Goal: Information Seeking & Learning: Check status

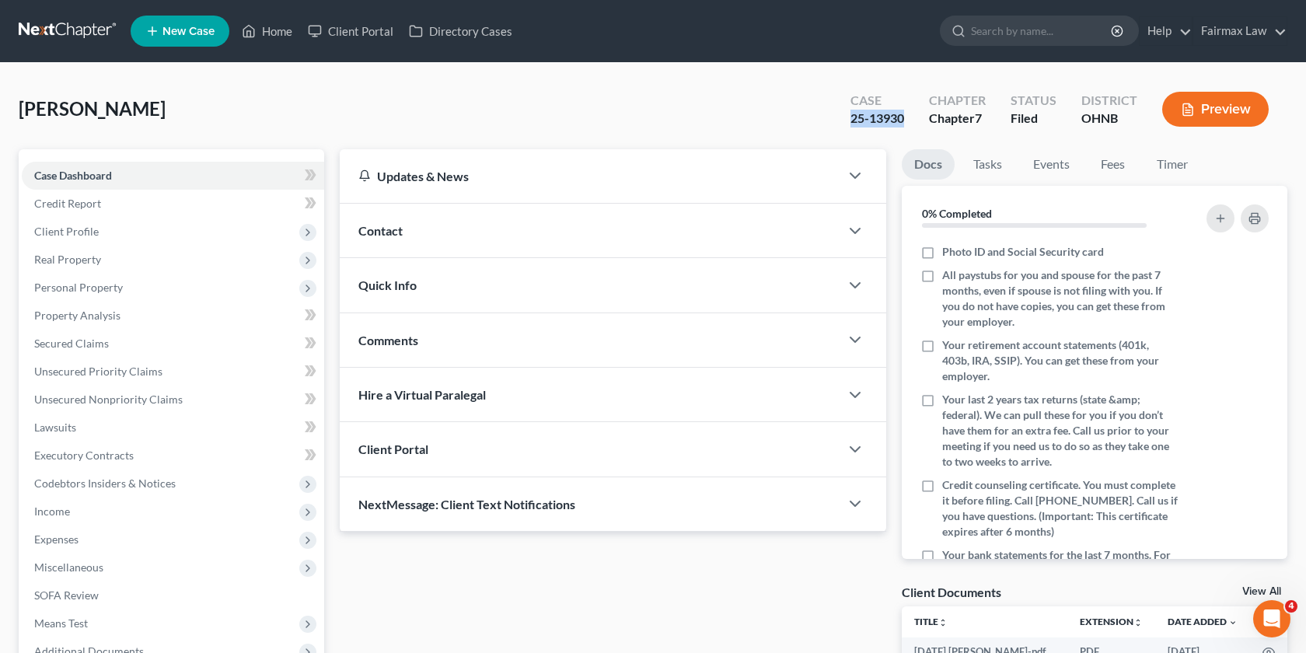
drag, startPoint x: 911, startPoint y: 124, endPoint x: 831, endPoint y: 124, distance: 80.1
click at [831, 124] on div "Ellington, Leon Upgraded Case 25-13930 Chapter Chapter 7 Status Filed District …" at bounding box center [653, 116] width 1269 height 68
copy div "25-13930"
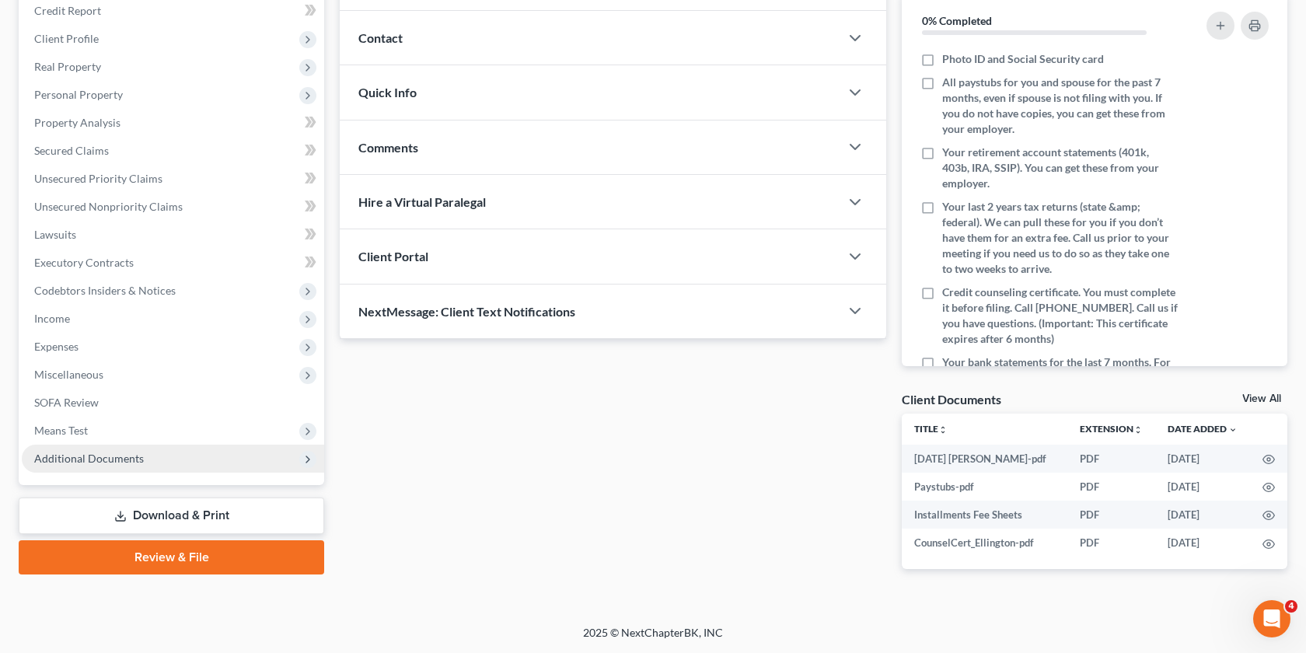
click at [65, 452] on span "Additional Documents" at bounding box center [89, 458] width 110 height 13
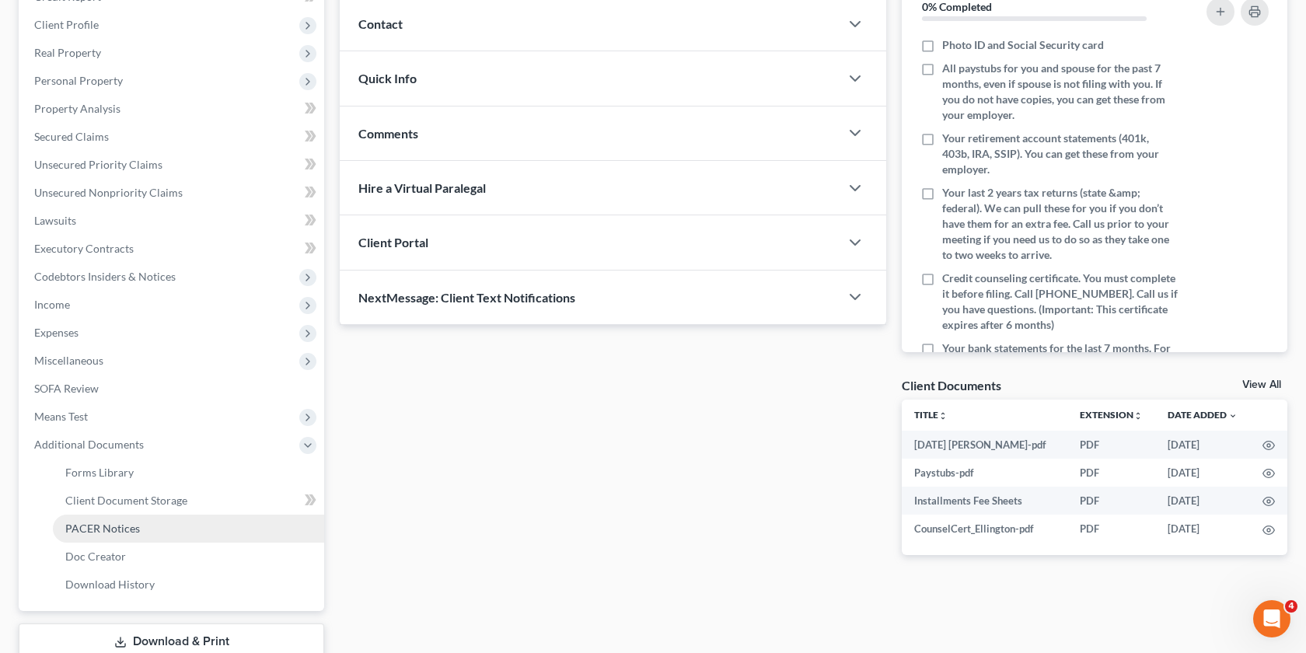
click at [134, 530] on span "PACER Notices" at bounding box center [102, 528] width 75 height 13
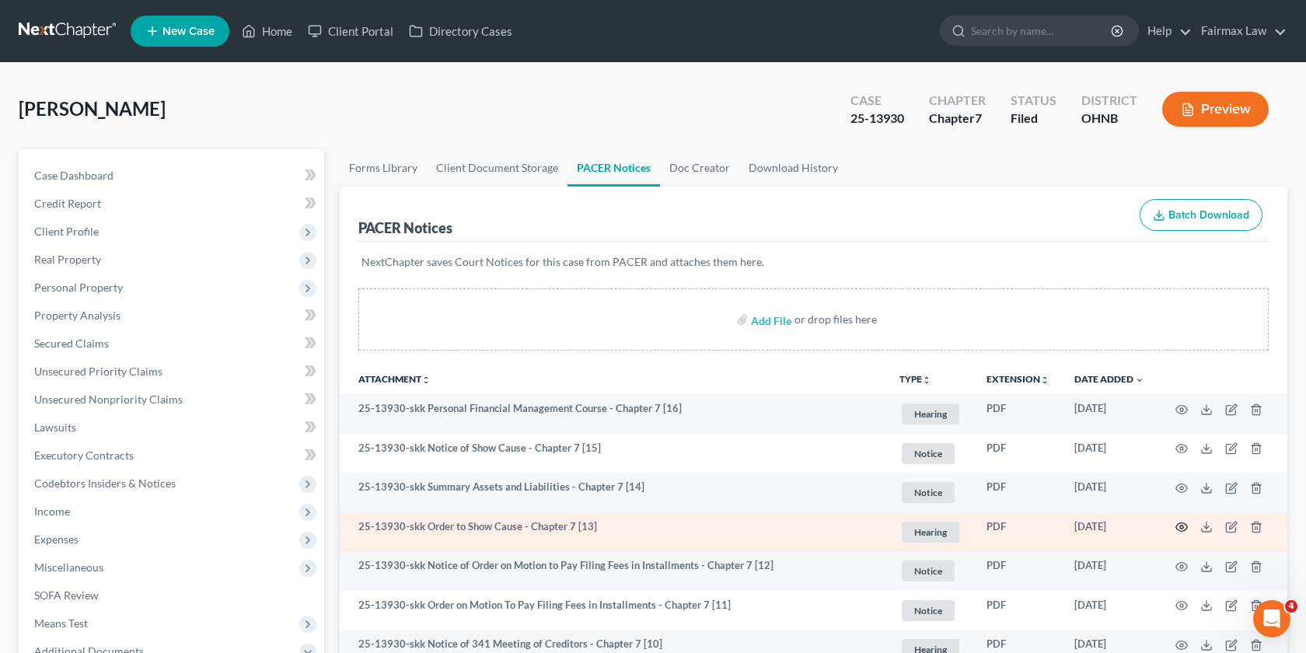
click at [1178, 530] on icon "button" at bounding box center [1181, 527] width 12 height 12
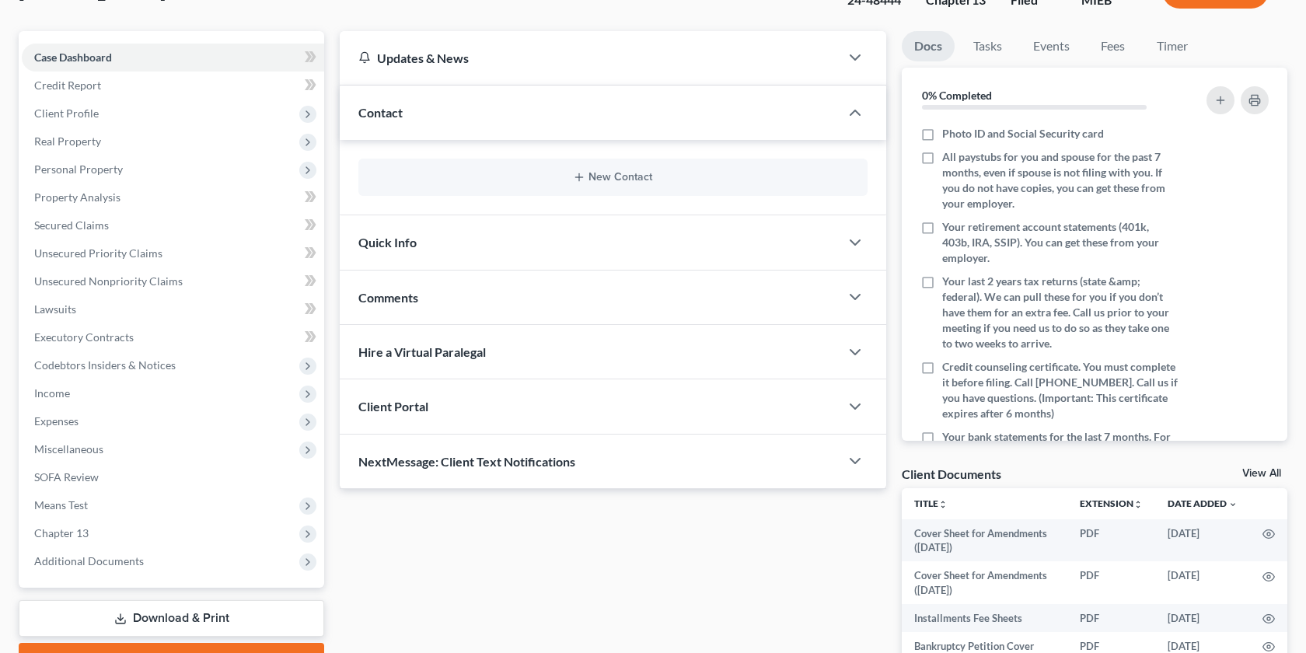
scroll to position [306, 0]
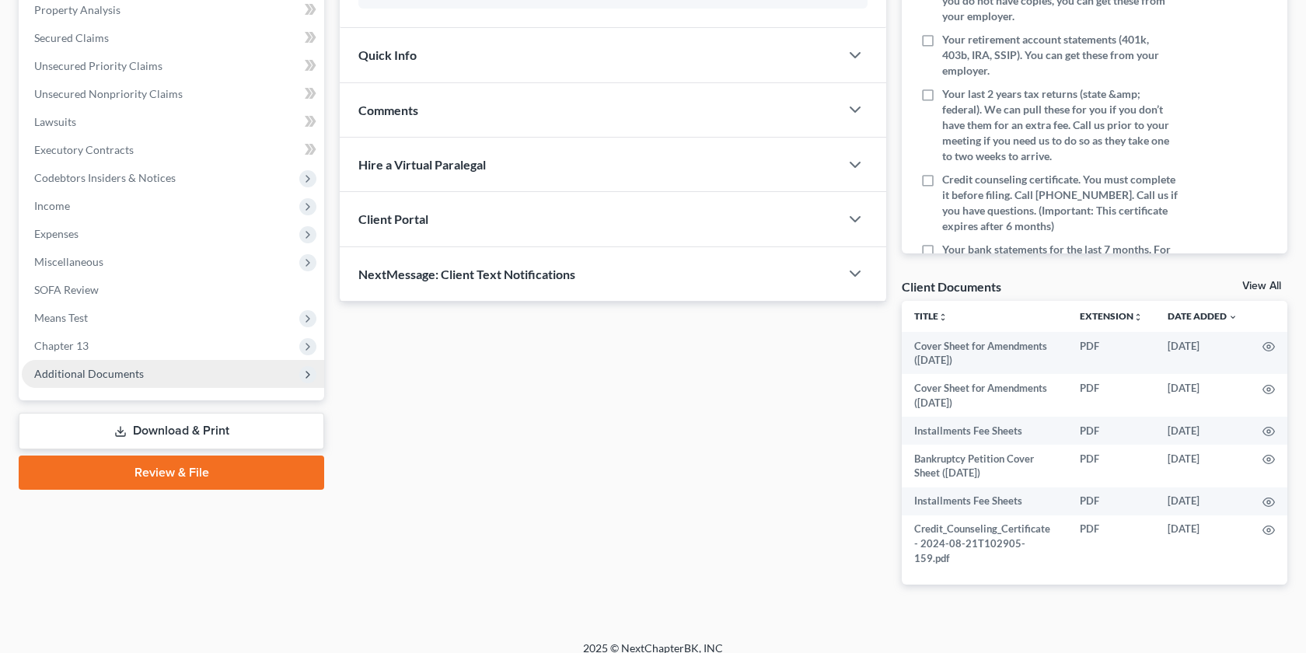
click at [201, 381] on span "Additional Documents" at bounding box center [173, 374] width 302 height 28
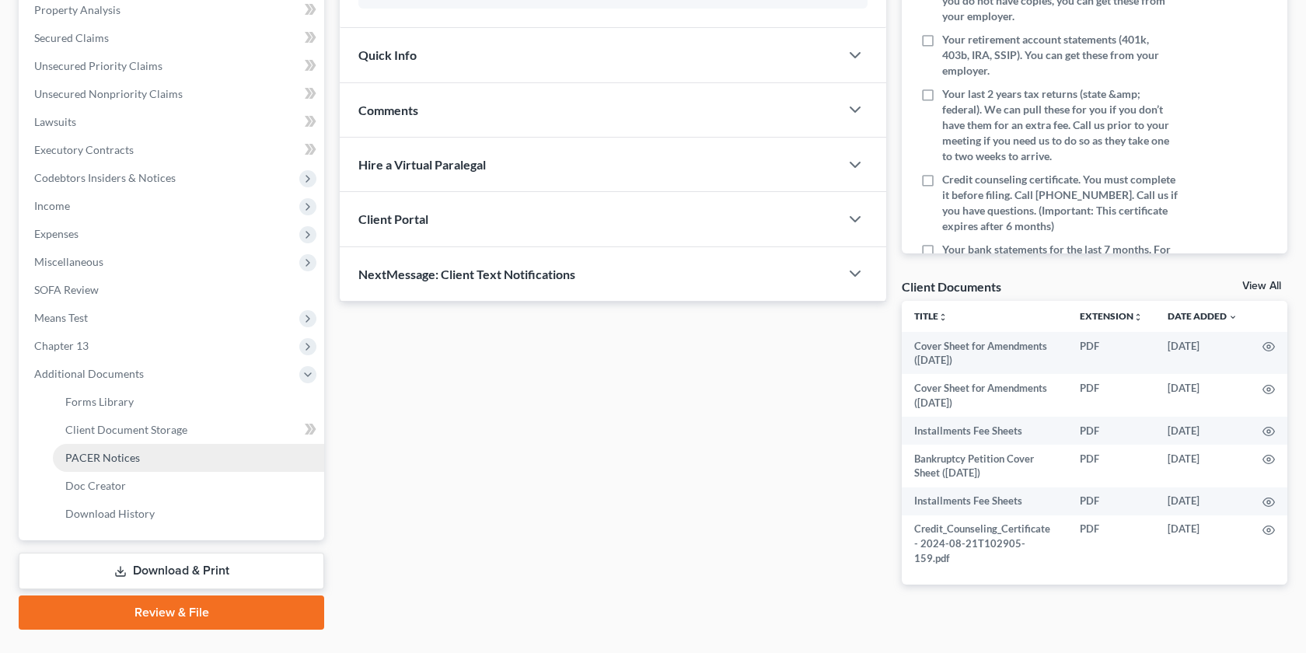
click at [160, 462] on link "PACER Notices" at bounding box center [188, 458] width 271 height 28
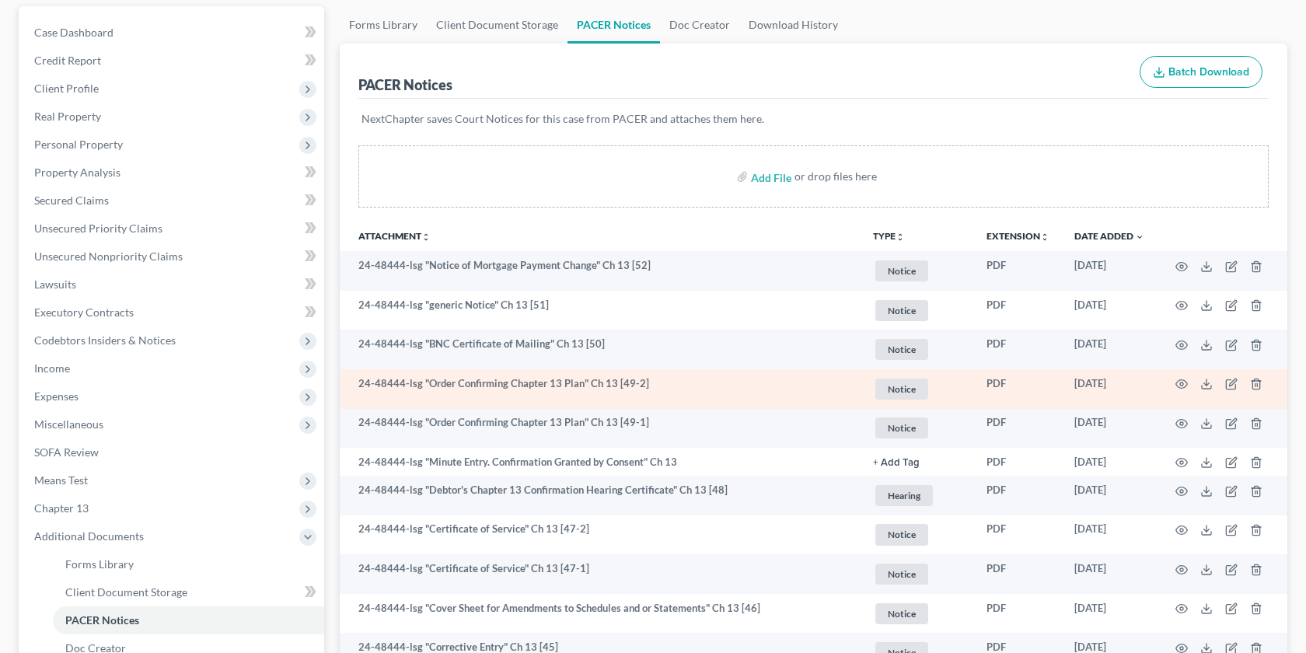
scroll to position [145, 0]
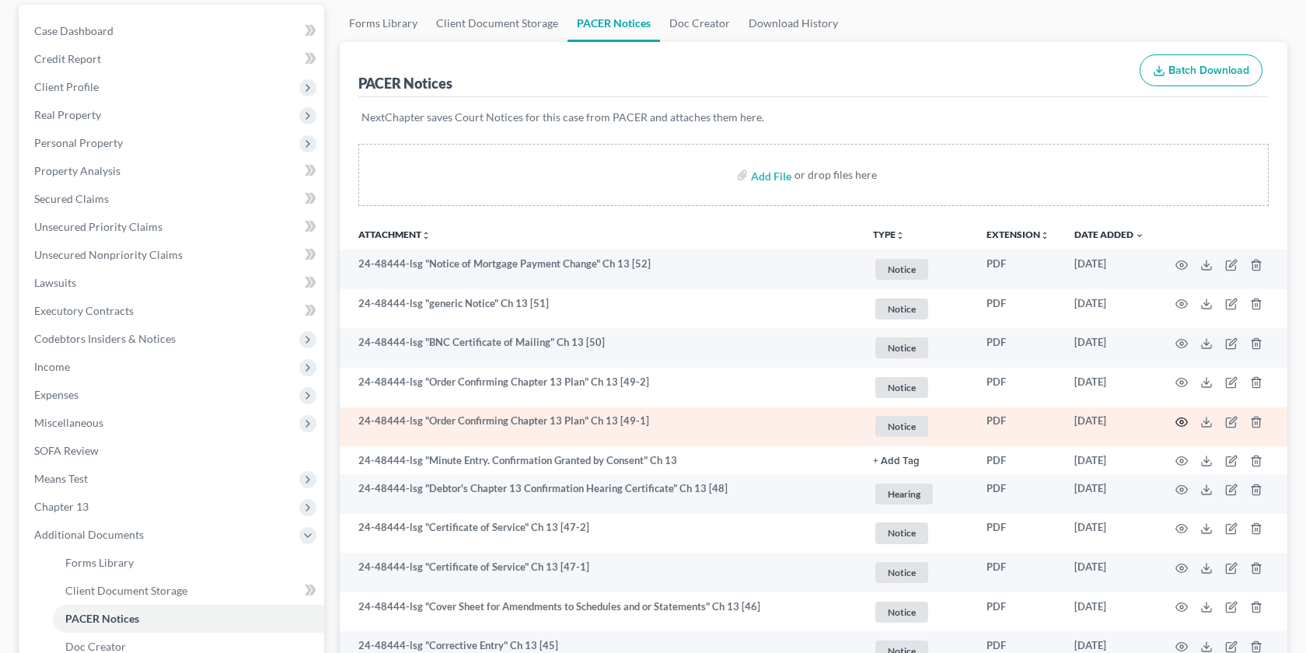
click at [1183, 419] on icon "button" at bounding box center [1181, 422] width 12 height 12
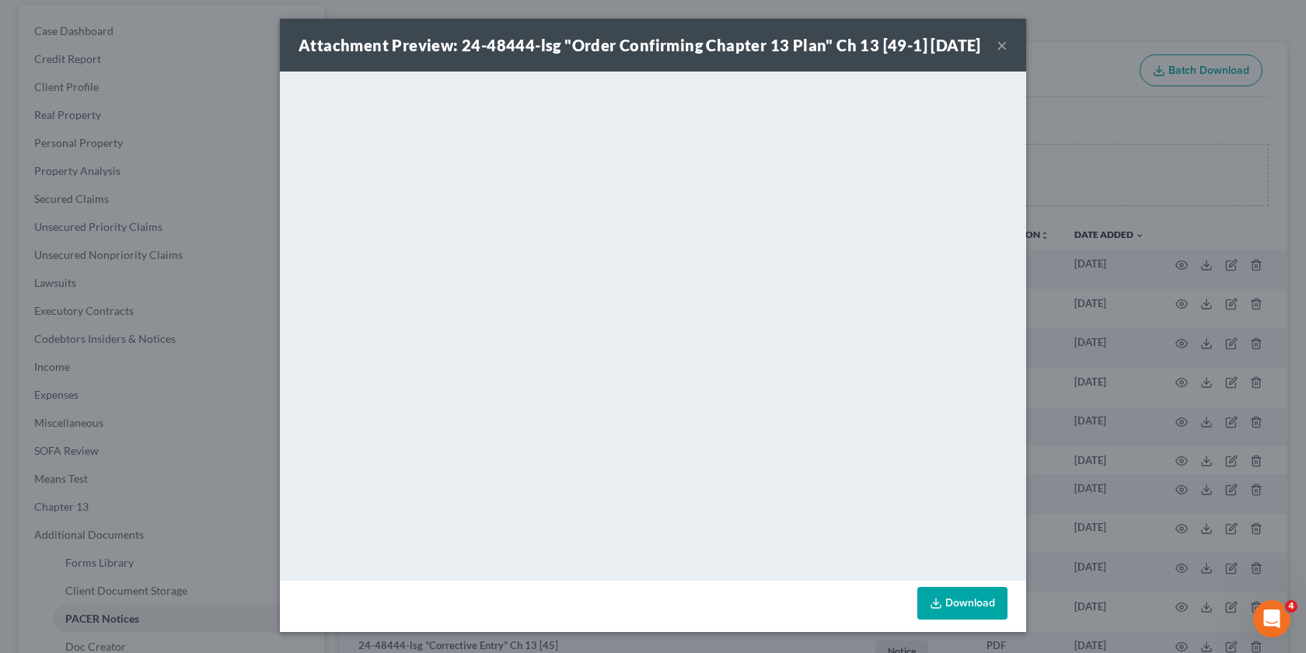
scroll to position [0, 0]
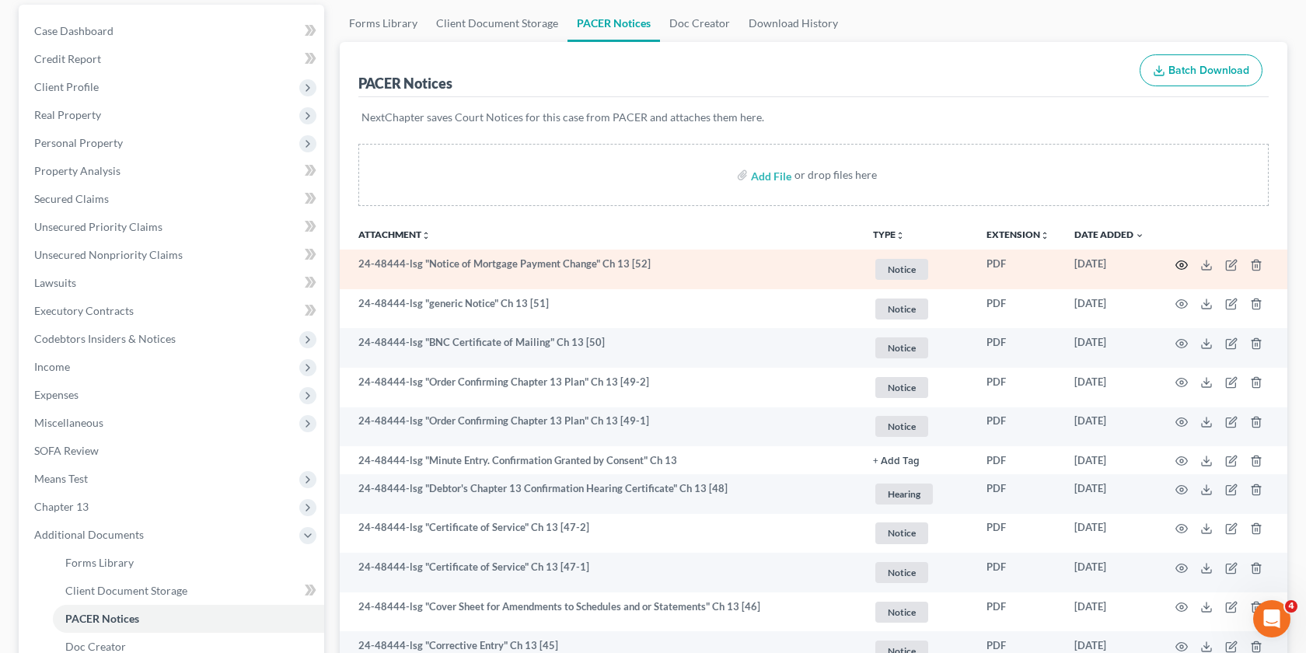
click at [1179, 264] on icon "button" at bounding box center [1181, 265] width 12 height 12
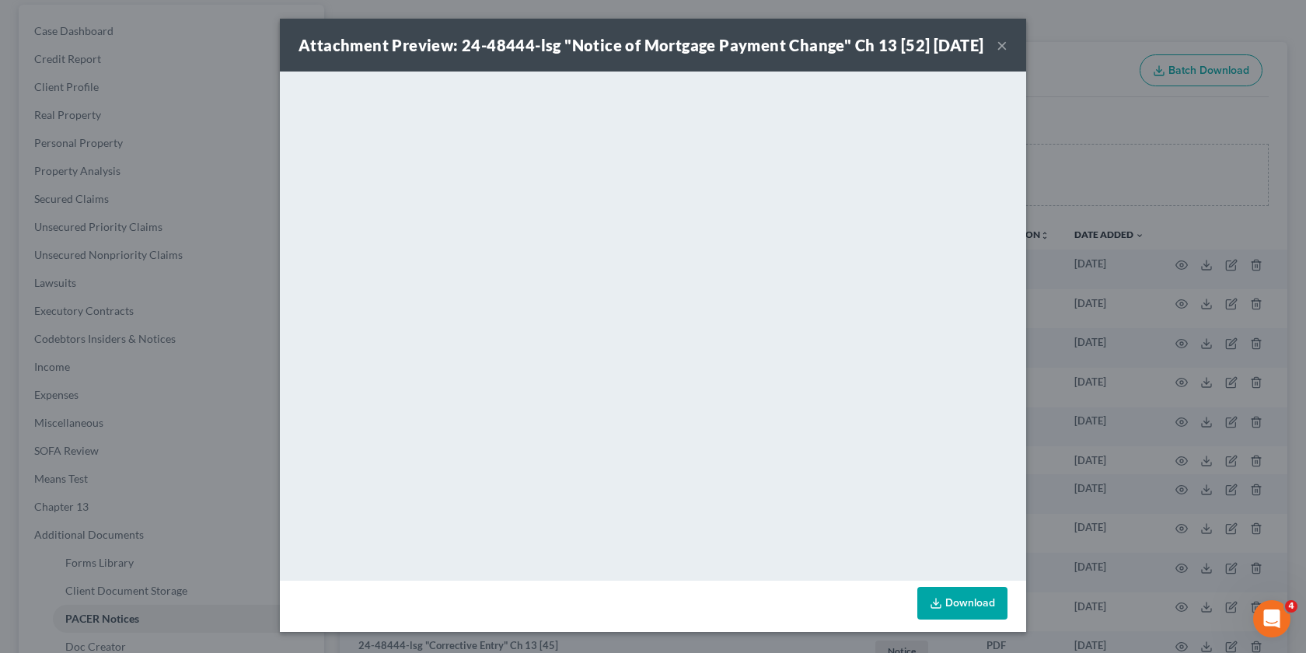
click at [1162, 246] on div "Attachment Preview: 24-48444-lsg "Notice of Mortgage Payment Change" Ch 13 [52]…" at bounding box center [653, 326] width 1306 height 653
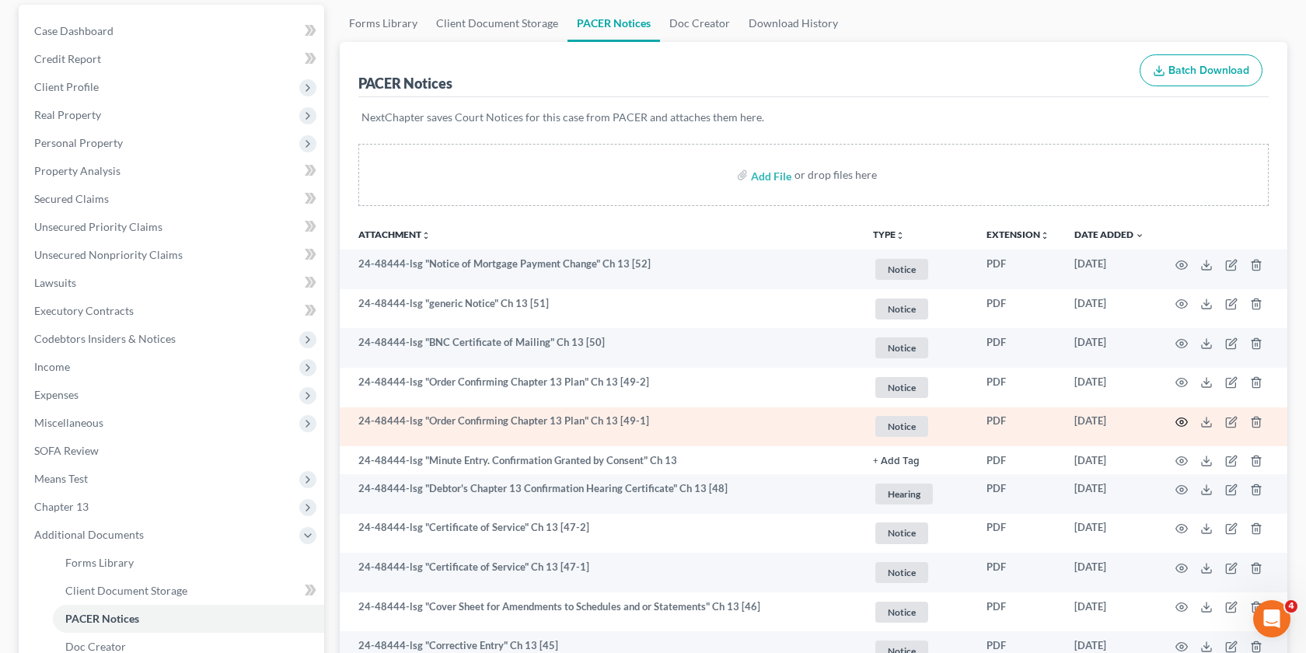
click at [1180, 421] on circle "button" at bounding box center [1181, 422] width 3 height 3
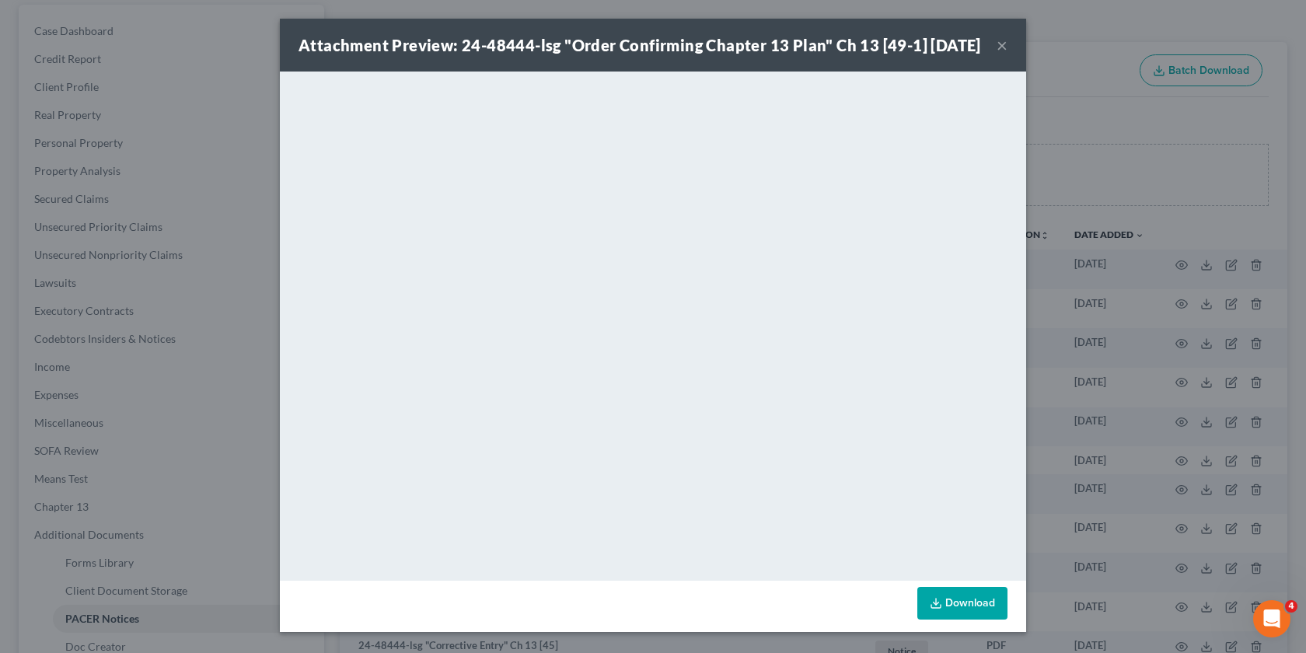
click at [1117, 187] on div "Attachment Preview: 24-48444-lsg "Order Confirming Chapter 13 Plan" Ch 13 [49-1…" at bounding box center [653, 326] width 1306 height 653
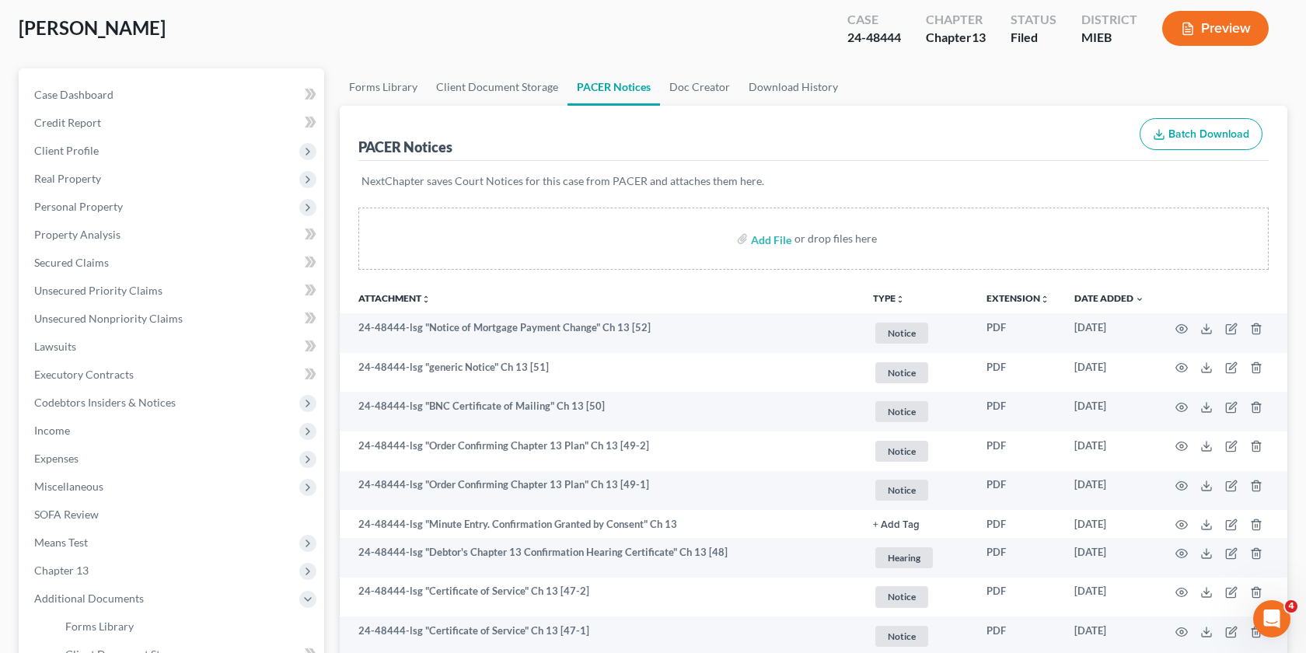
scroll to position [1563, 0]
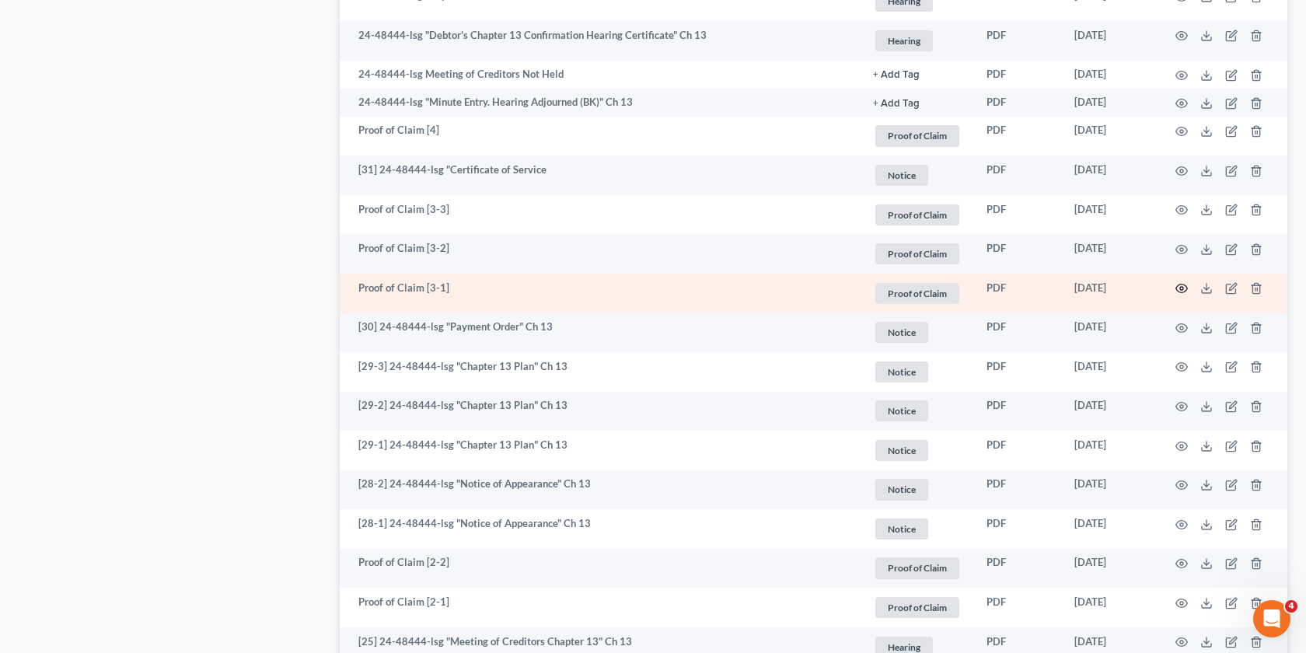
click at [1183, 286] on icon "button" at bounding box center [1181, 288] width 12 height 12
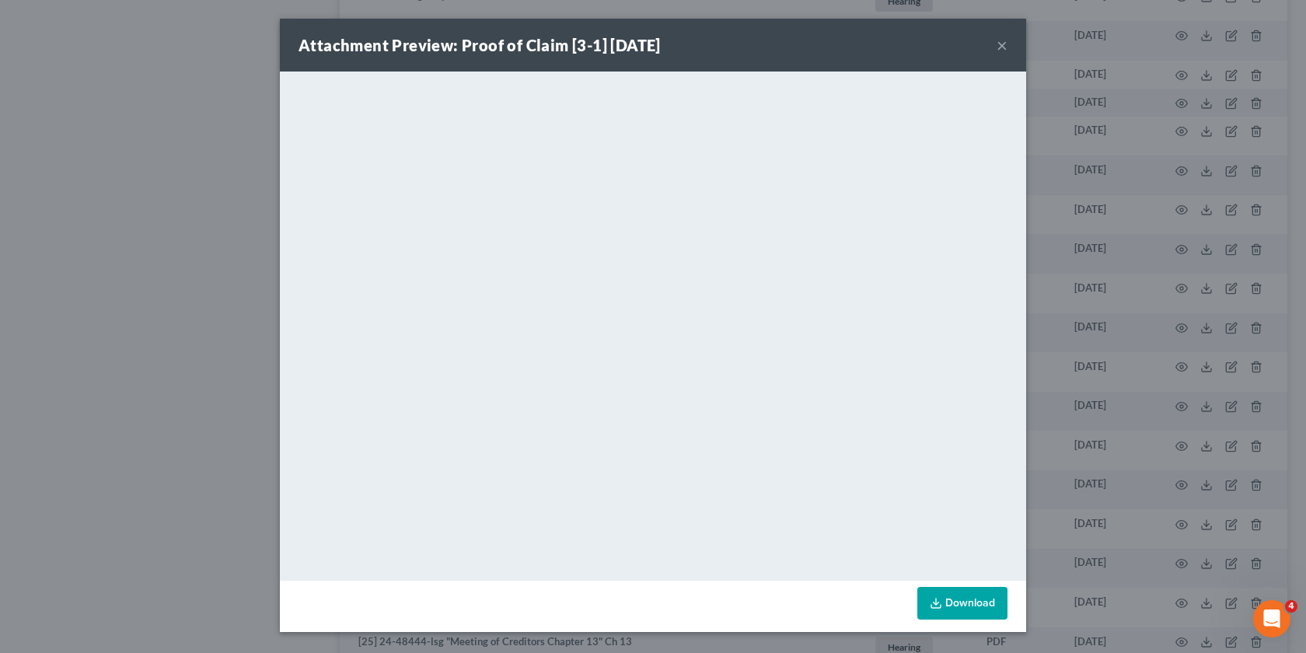
click at [1130, 274] on div "Attachment Preview: Proof of Claim [3-1] 10/22/2024 × <object ng-attr-data='htt…" at bounding box center [653, 326] width 1306 height 653
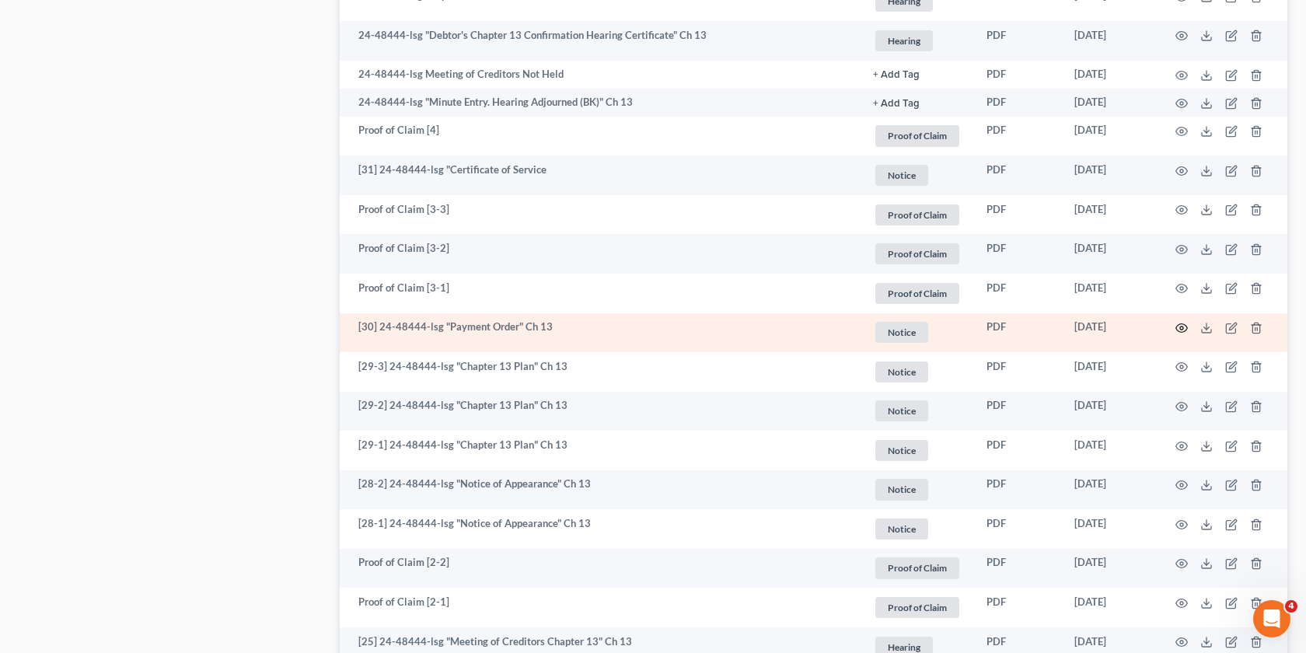
click at [1179, 324] on icon "button" at bounding box center [1181, 328] width 12 height 12
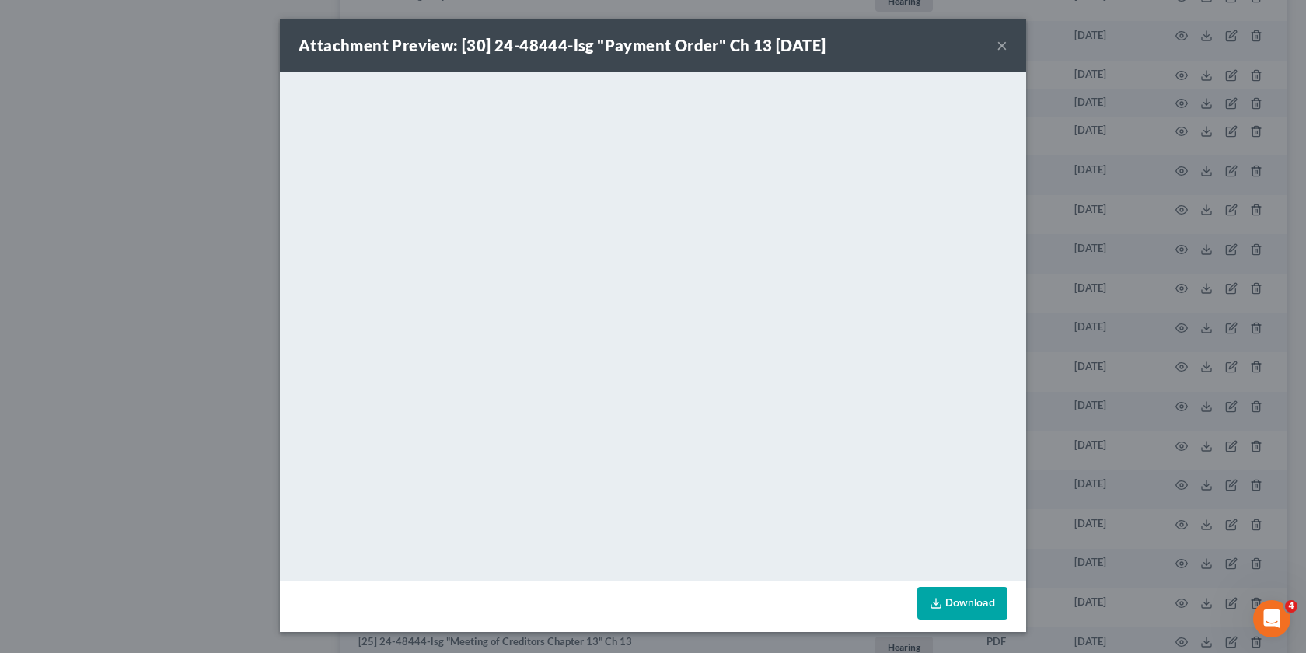
click at [1048, 102] on div "Attachment Preview: [30] 24-48444-lsg "Payment Order" Ch 13 10/17/2024 × <objec…" at bounding box center [653, 326] width 1306 height 653
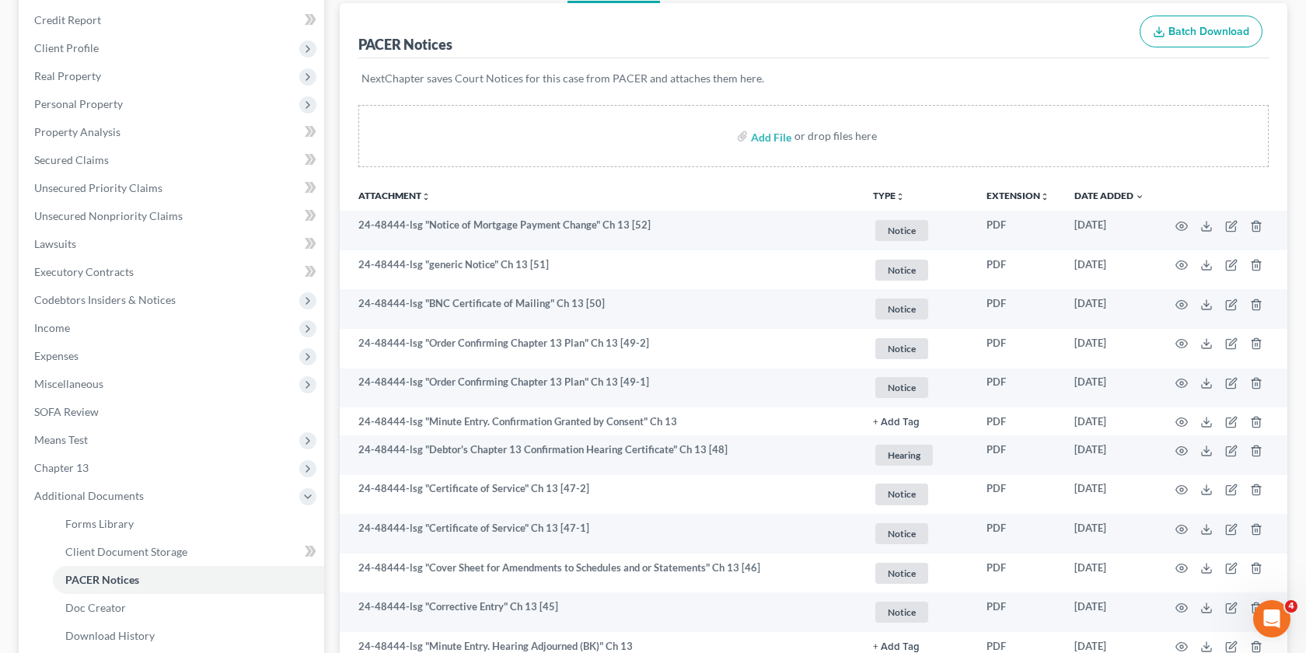
scroll to position [0, 0]
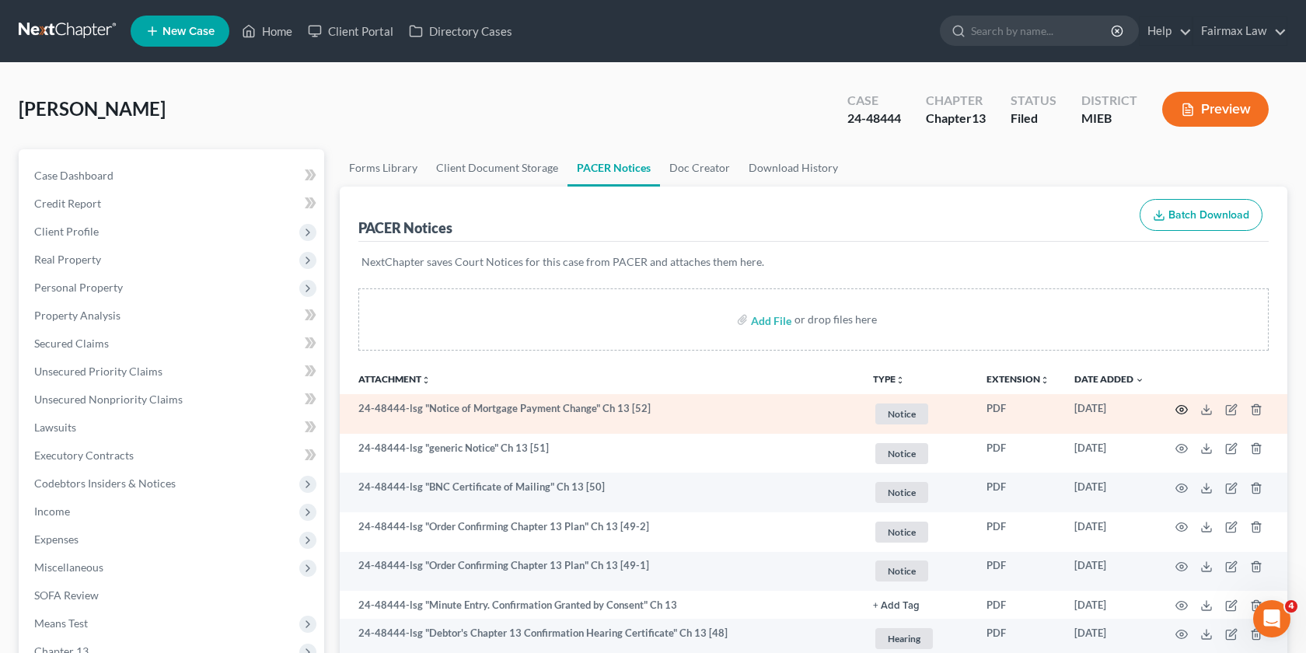
click at [1180, 408] on circle "button" at bounding box center [1181, 409] width 3 height 3
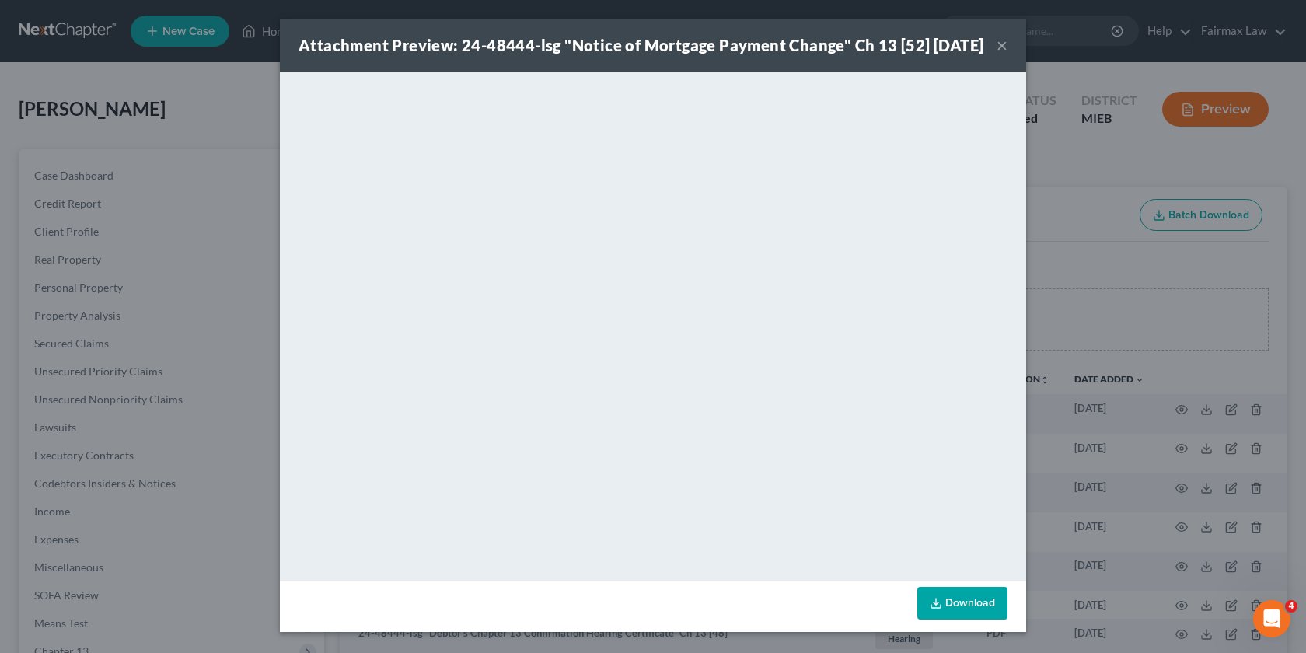
click at [1003, 54] on button "×" at bounding box center [1002, 45] width 11 height 19
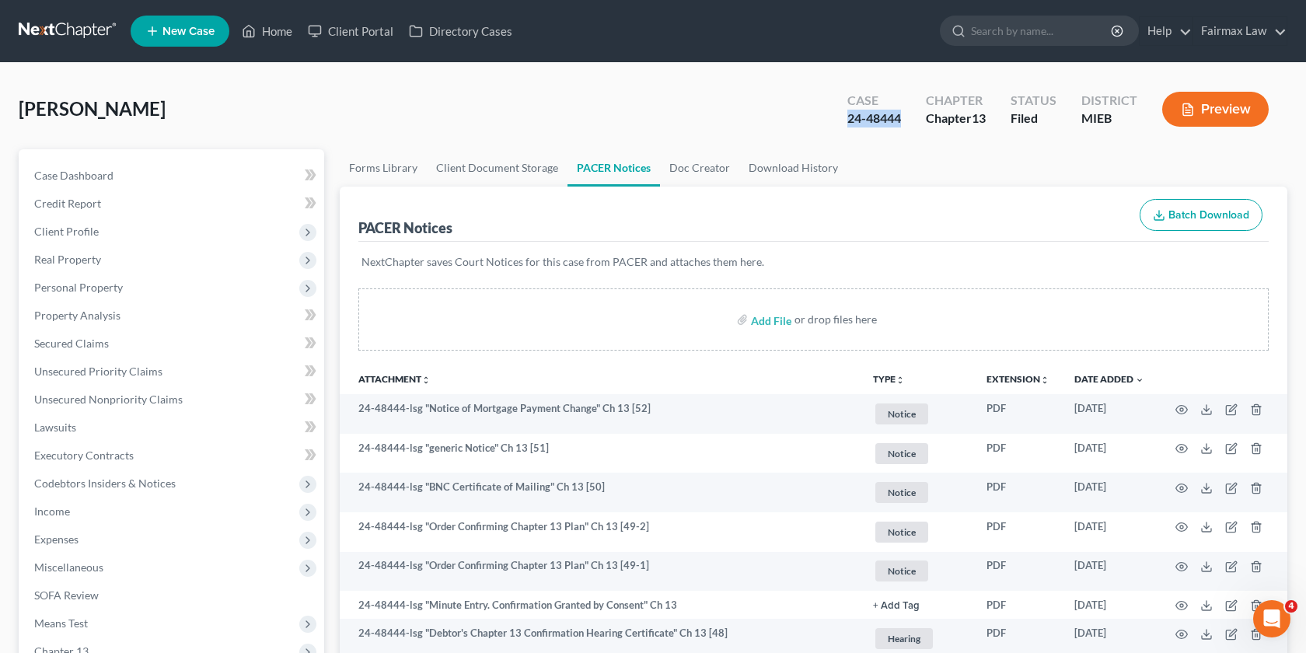
drag, startPoint x: 899, startPoint y: 114, endPoint x: 843, endPoint y: 114, distance: 55.2
click at [843, 114] on div "Case 24-48444" at bounding box center [874, 111] width 79 height 46
copy div "24-48444"
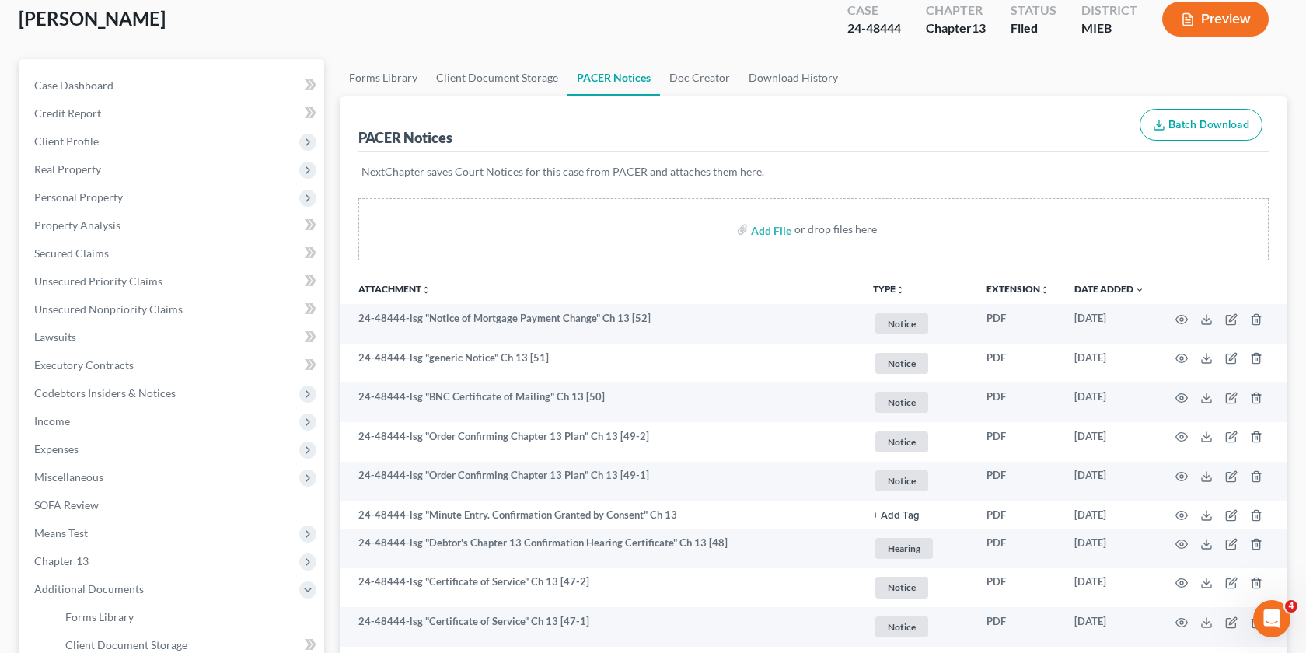
scroll to position [1563, 0]
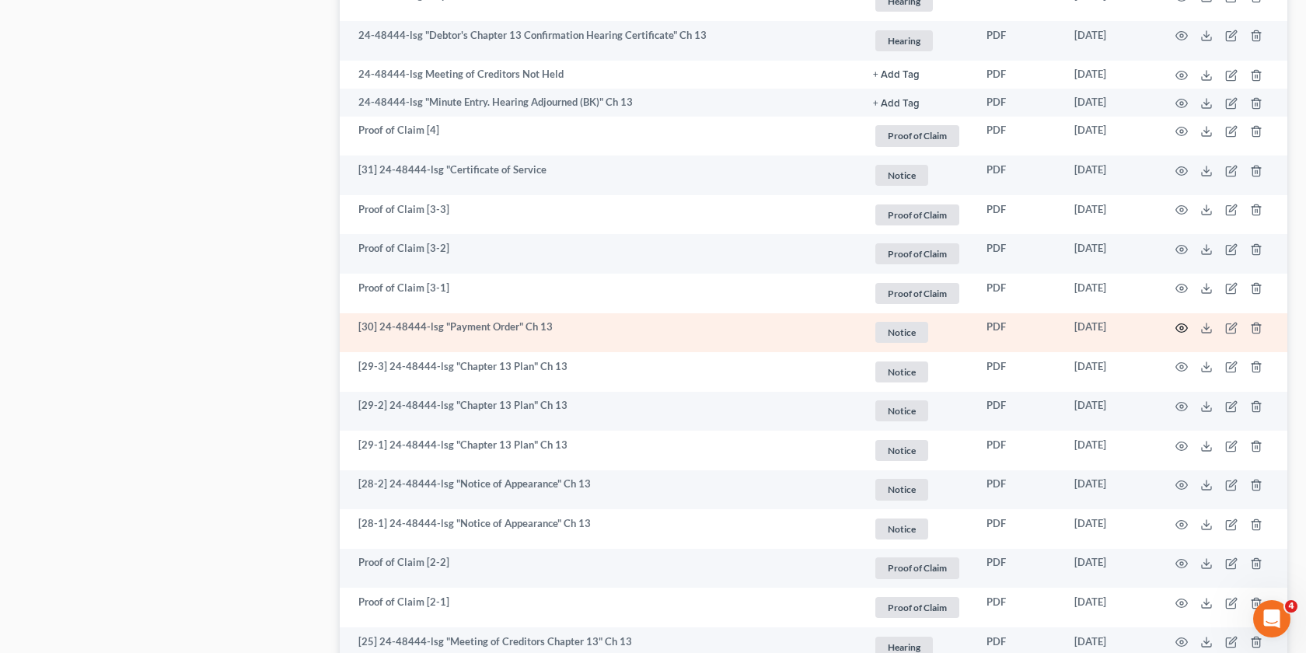
click at [1184, 327] on icon "button" at bounding box center [1181, 328] width 12 height 12
